Goal: Task Accomplishment & Management: Manage account settings

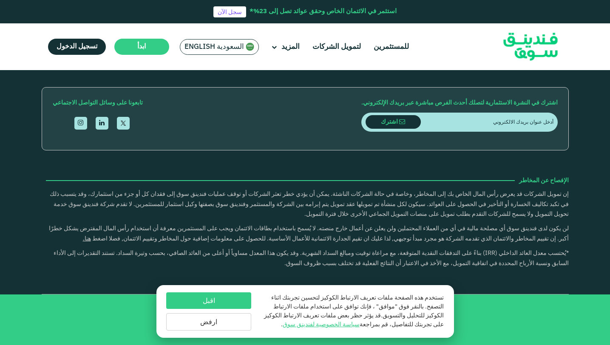
type tc-range-slider "5"
drag, startPoint x: 211, startPoint y: 194, endPoint x: 195, endPoint y: 180, distance: 21.4
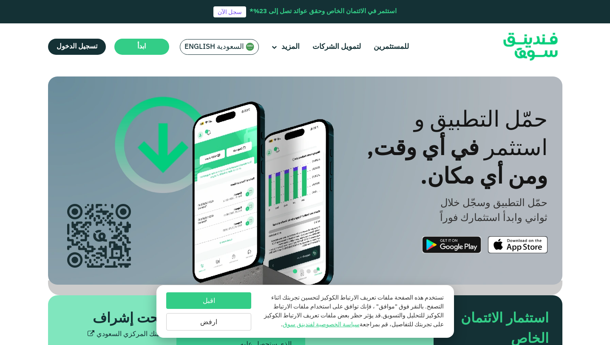
click at [277, 11] on div "استثمر في الائتمان الخاص وحقق عوائد تصل إلى 23%*" at bounding box center [323, 12] width 147 height 10
click at [233, 10] on link "سجل الآن" at bounding box center [230, 11] width 33 height 11
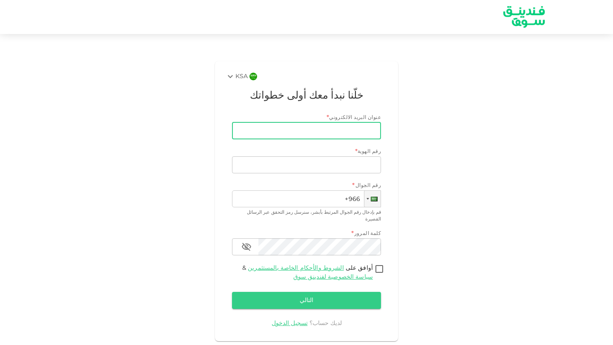
click at [321, 129] on input "عنوان البريد الالكتروني" at bounding box center [311, 131] width 140 height 17
click at [205, 114] on div "KSA خلّنا نبدأ معك أولى خطواتك عنوان البريد الالكتروني * عنوان البريد الالكترون…" at bounding box center [306, 201] width 485 height 287
click at [308, 321] on link "تسجيل الدخول" at bounding box center [289, 324] width 36 height 6
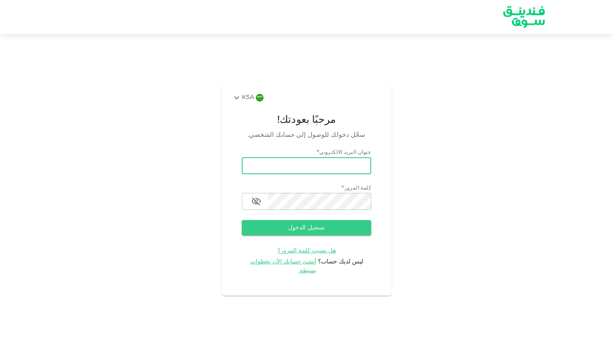
type input "Mr.anas@live.com"
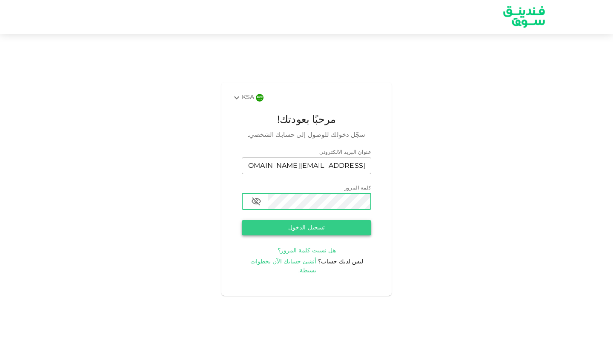
click at [331, 236] on button "تسجيل الدخول" at bounding box center [306, 227] width 129 height 15
click at [315, 225] on button "تسجيل الدخول" at bounding box center [306, 227] width 129 height 15
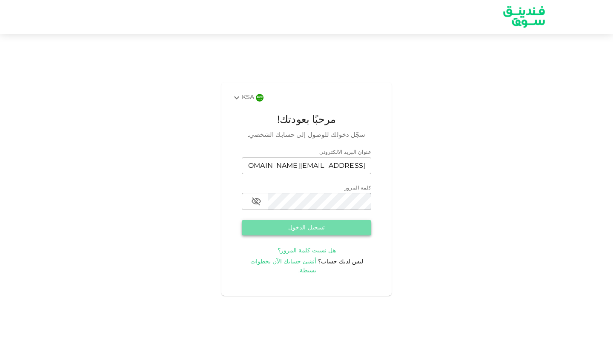
click at [342, 231] on button "تسجيل الدخول" at bounding box center [306, 227] width 129 height 15
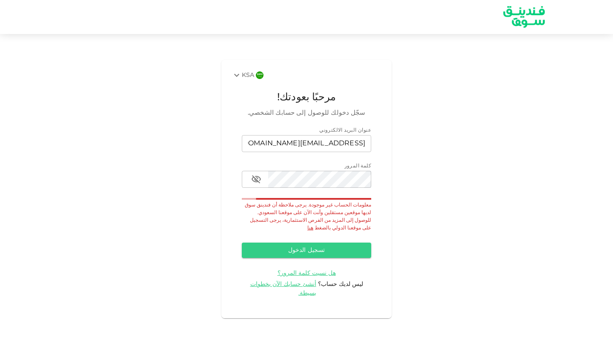
drag, startPoint x: 342, startPoint y: 231, endPoint x: 336, endPoint y: 228, distance: 7.0
click at [336, 228] on div "معلومات الحساب غير موجودة. يرجى ملاحظة أن فندينق سوق لديها موقعين مستقلين وأنت …" at bounding box center [306, 217] width 129 height 31
